Goal: Task Accomplishment & Management: Use online tool/utility

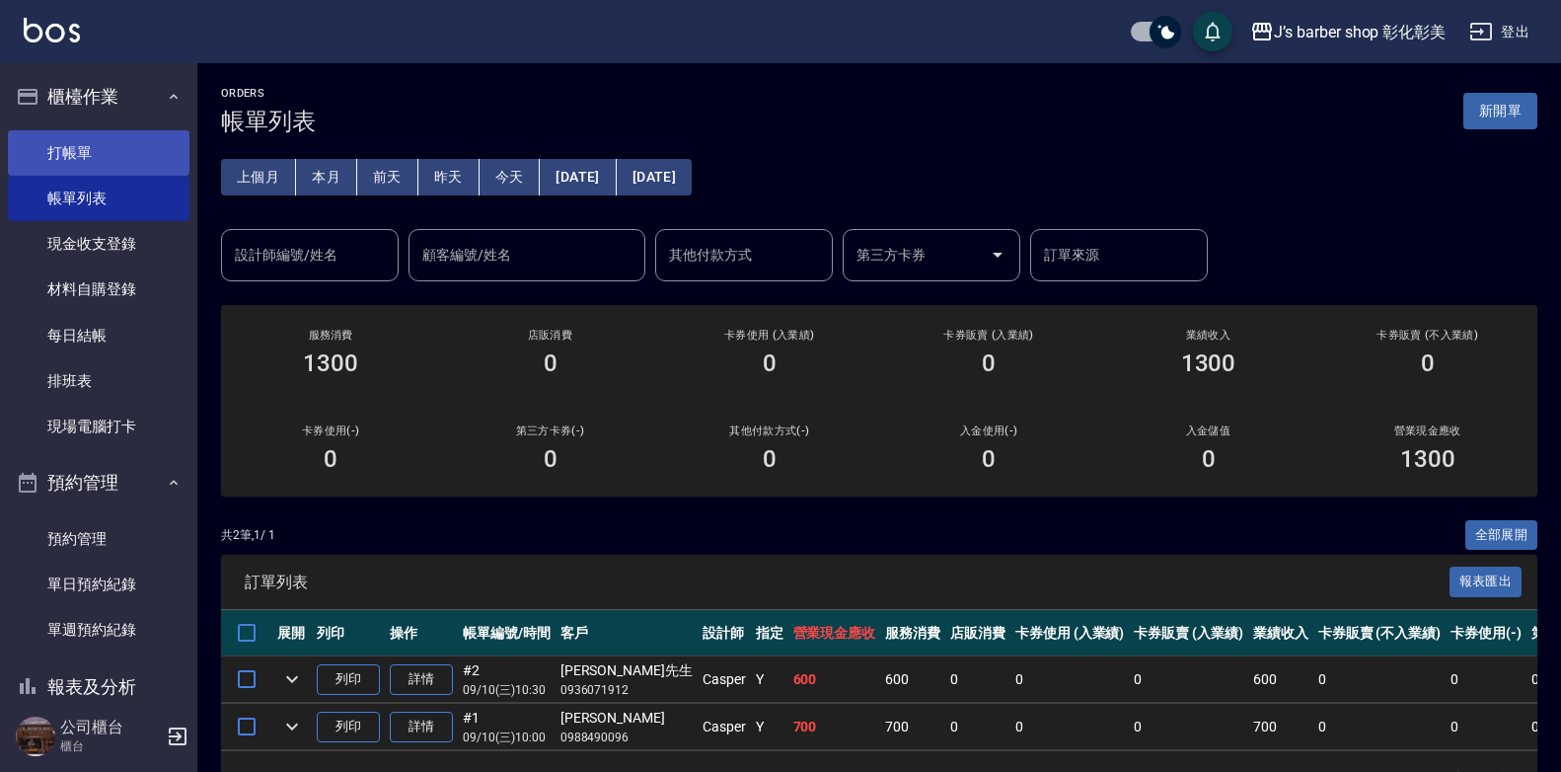
click at [159, 135] on link "打帳單" at bounding box center [99, 152] width 182 height 45
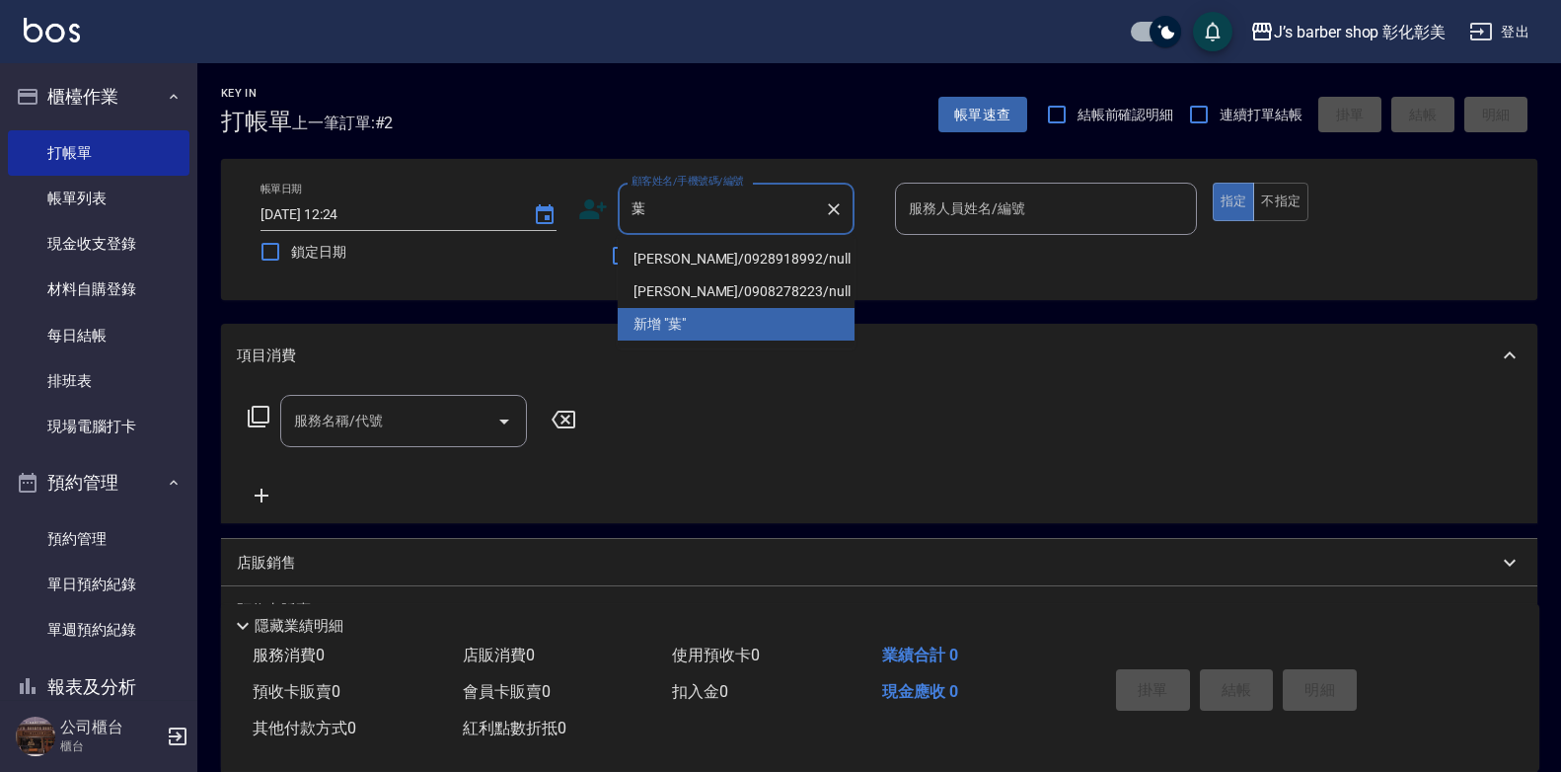
click at [772, 246] on li "[PERSON_NAME]/0928918992/null" at bounding box center [736, 259] width 237 height 33
click at [772, 246] on div "不留客資" at bounding box center [716, 255] width 276 height 41
type input "[PERSON_NAME]/0928918992/null"
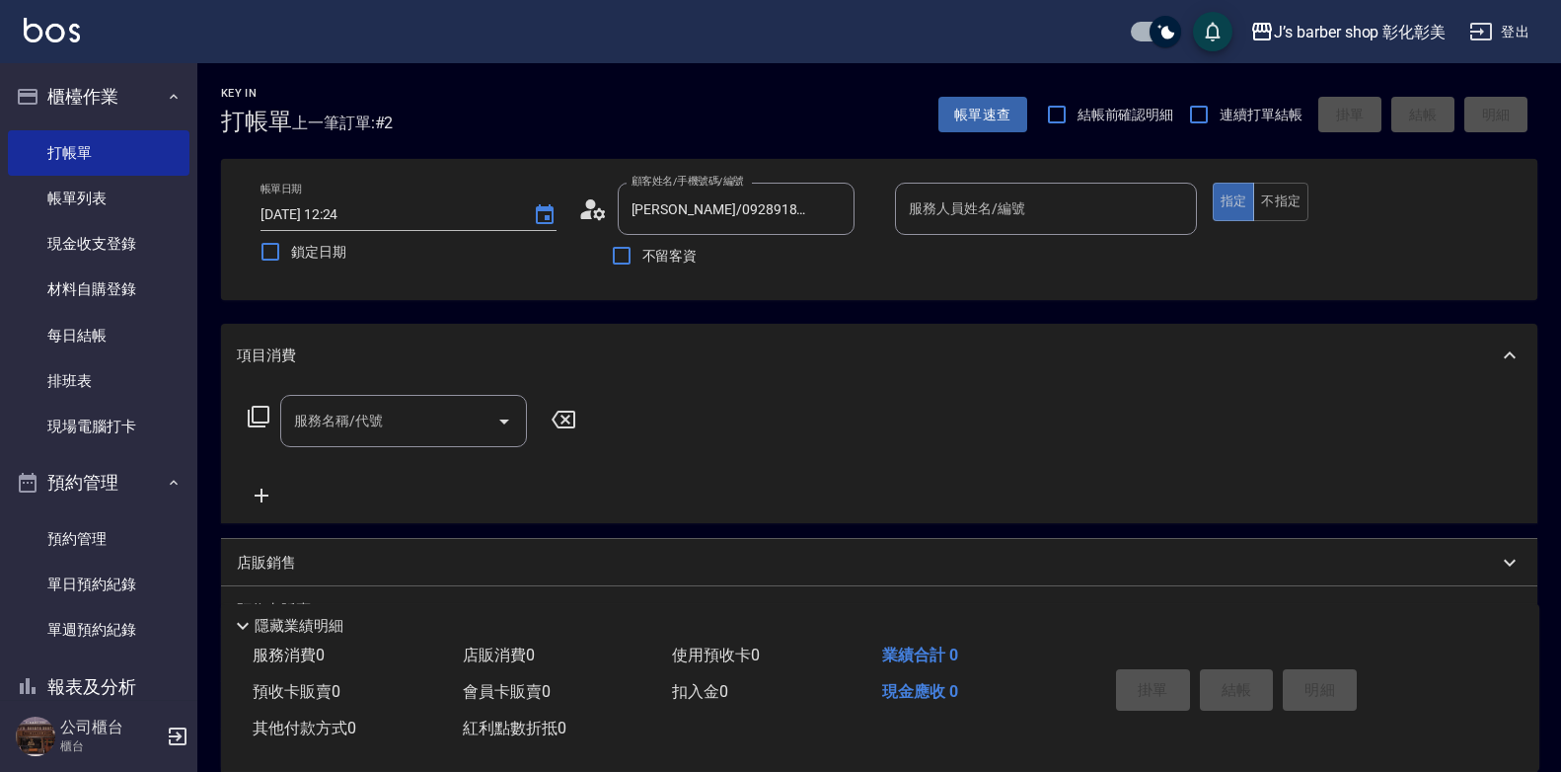
type input "LUNA(無代號)"
drag, startPoint x: 320, startPoint y: 401, endPoint x: 349, endPoint y: 425, distance: 38.5
click at [323, 404] on div "服務名稱/代號" at bounding box center [403, 421] width 247 height 52
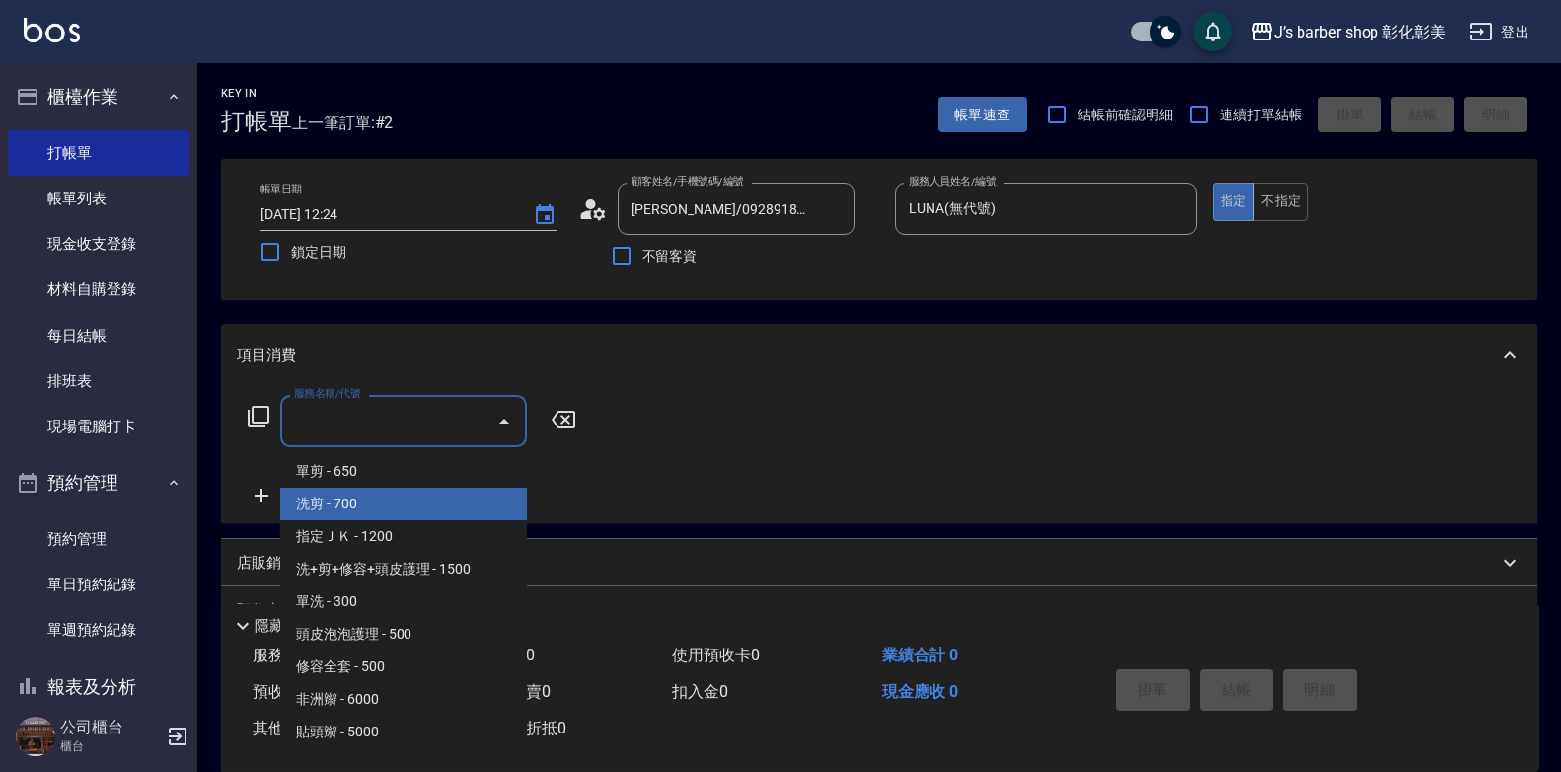
click at [395, 492] on span "洗剪 - 700" at bounding box center [403, 504] width 247 height 33
type input "洗剪(101)"
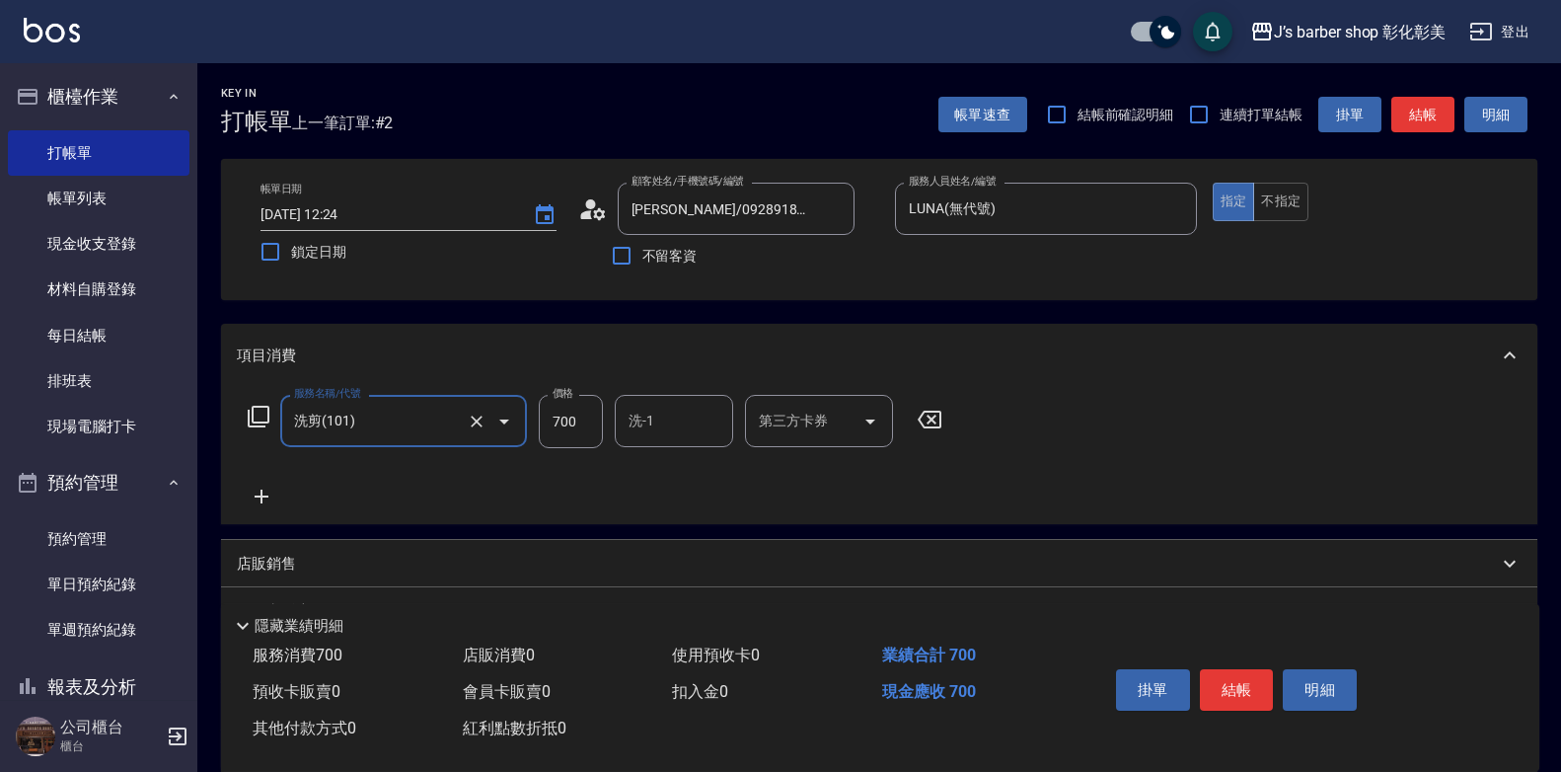
click at [585, 432] on input "700" at bounding box center [571, 421] width 64 height 53
type input "800"
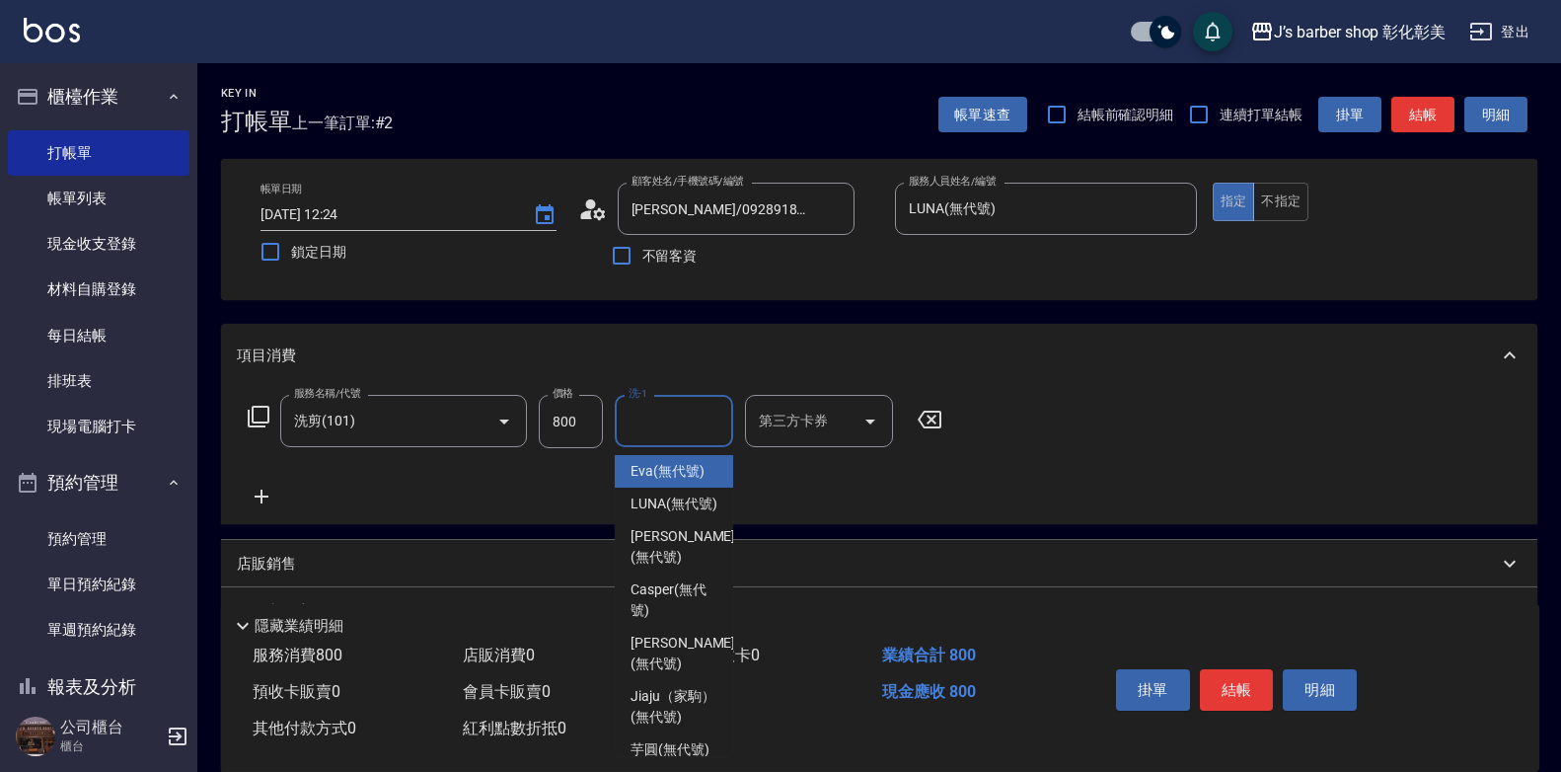
click at [644, 423] on input "洗-1" at bounding box center [674, 421] width 101 height 35
click at [660, 505] on span "LUNA (無代號)" at bounding box center [674, 503] width 87 height 21
type input "LUNA(無代號)"
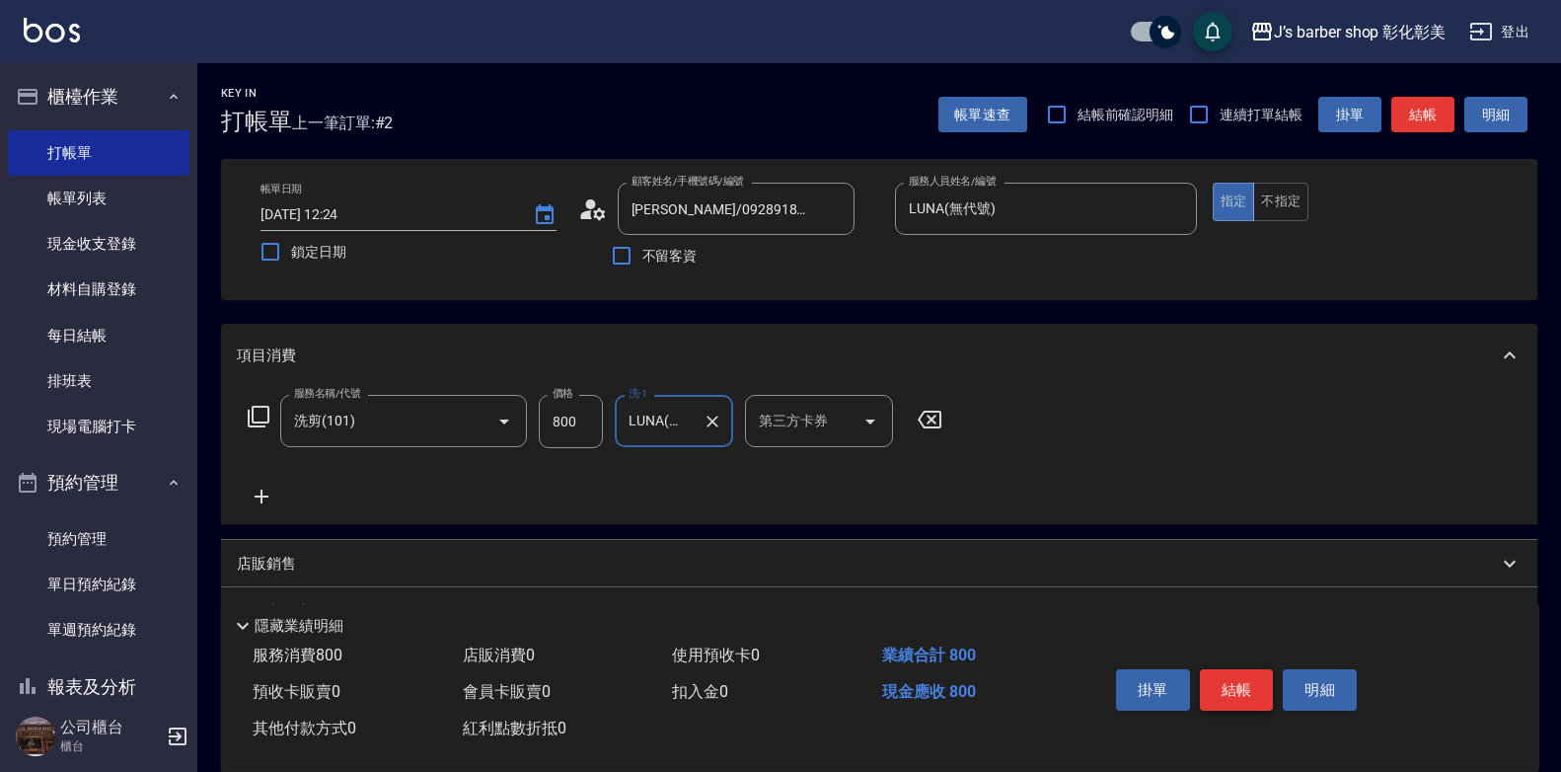
click at [1249, 694] on button "結帳" at bounding box center [1237, 689] width 74 height 41
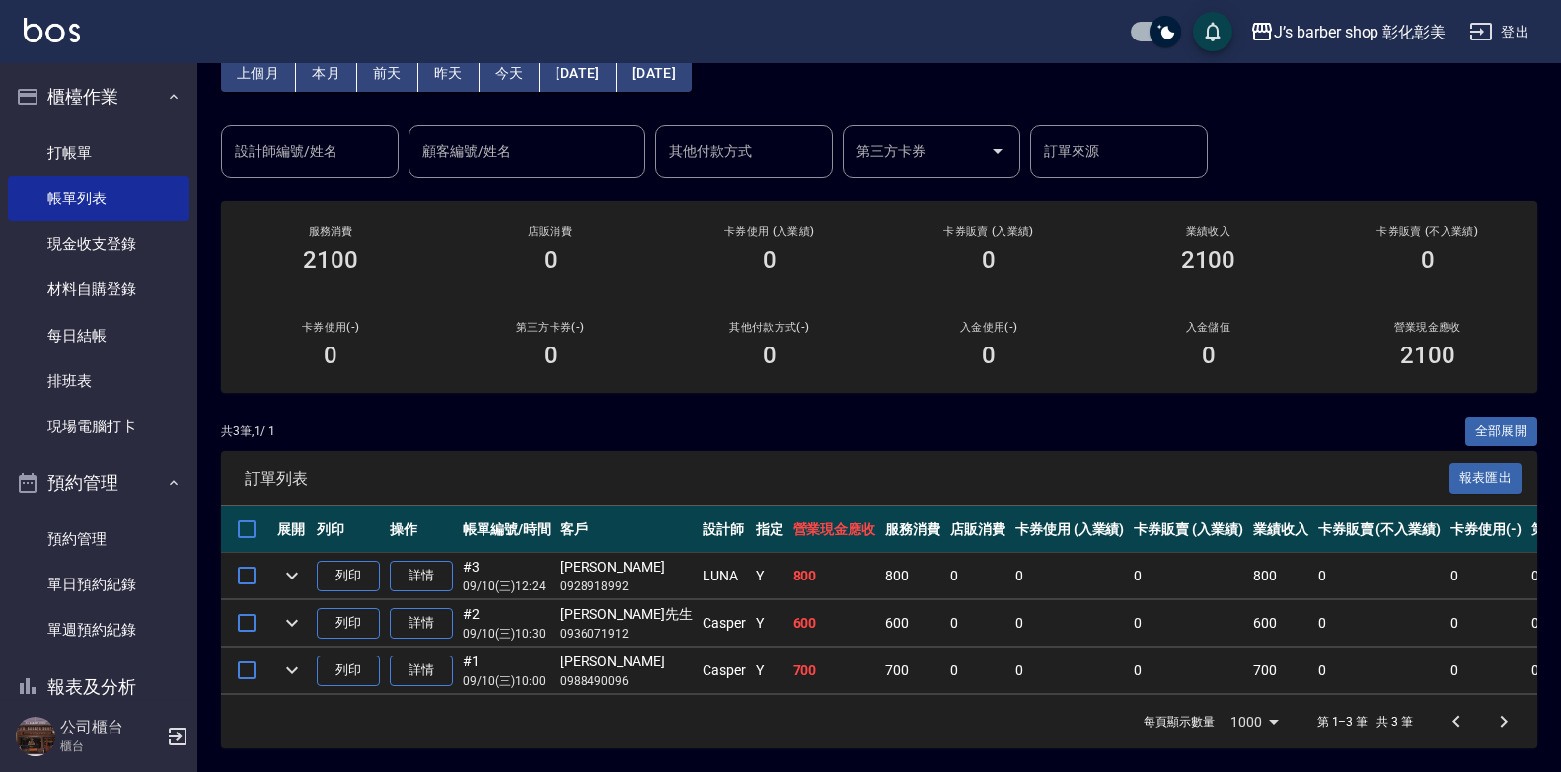
scroll to position [118, 0]
